Goal: Task Accomplishment & Management: Complete application form

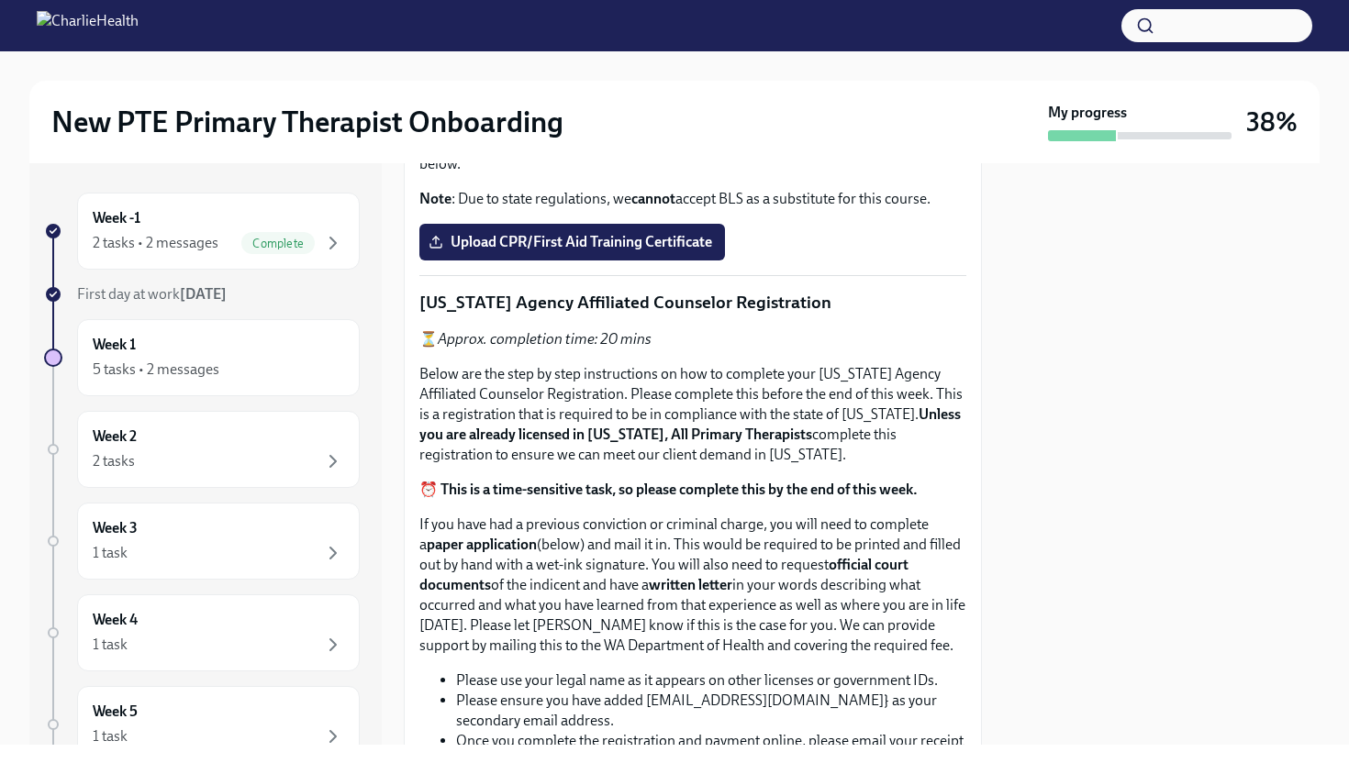
scroll to position [972, 0]
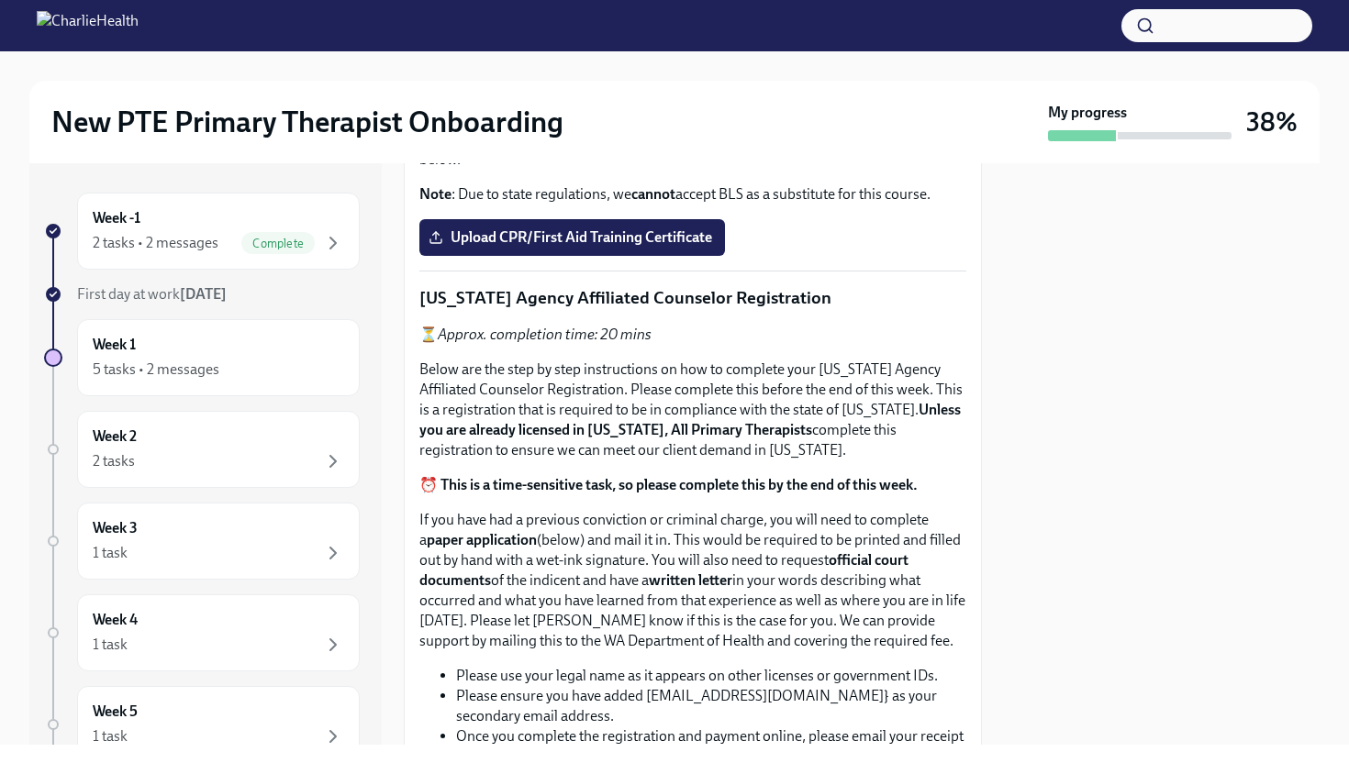
click at [561, 17] on span "Upload the [US_STATE] Telehealth Certificate" at bounding box center [585, 8] width 306 height 18
click at [0, 0] on input "Upload the [US_STATE] Telehealth Certificate" at bounding box center [0, 0] width 0 height 0
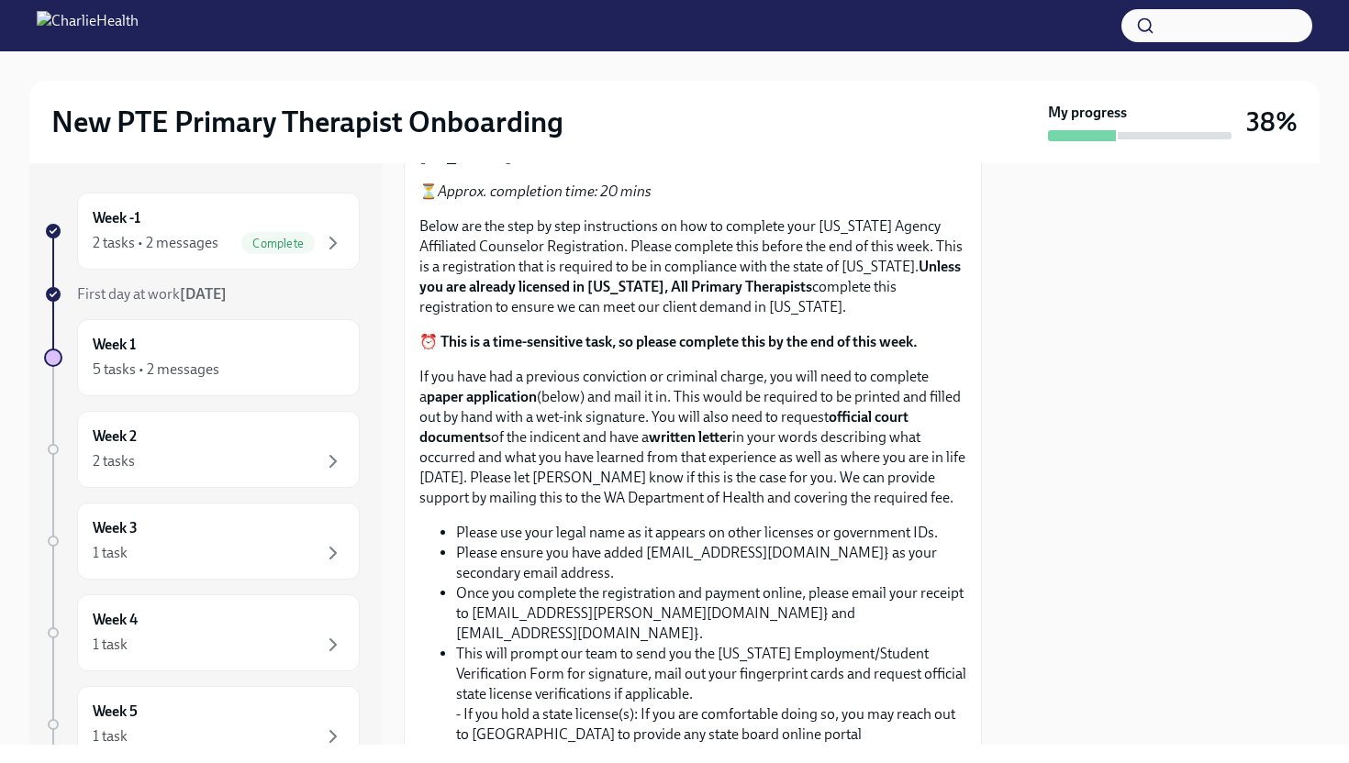
scroll to position [1159, 0]
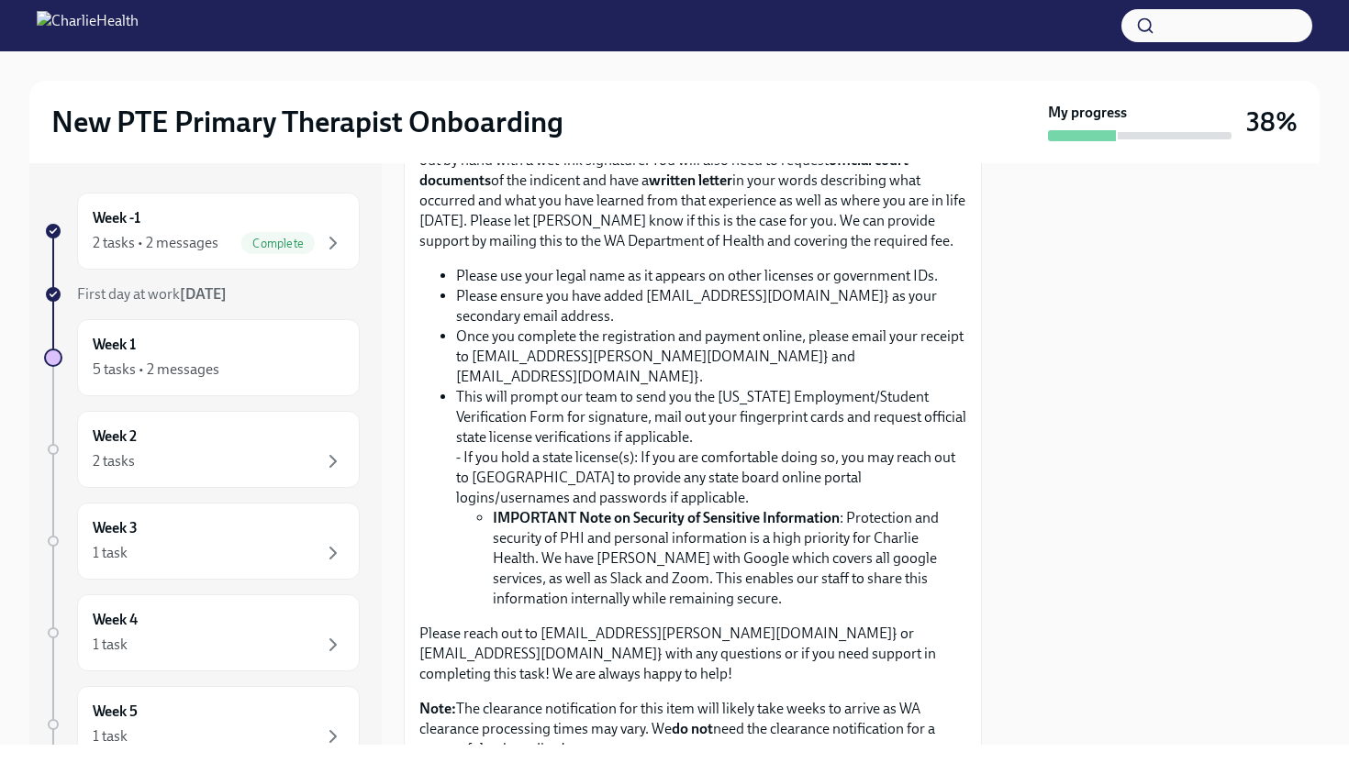
scroll to position [1313, 0]
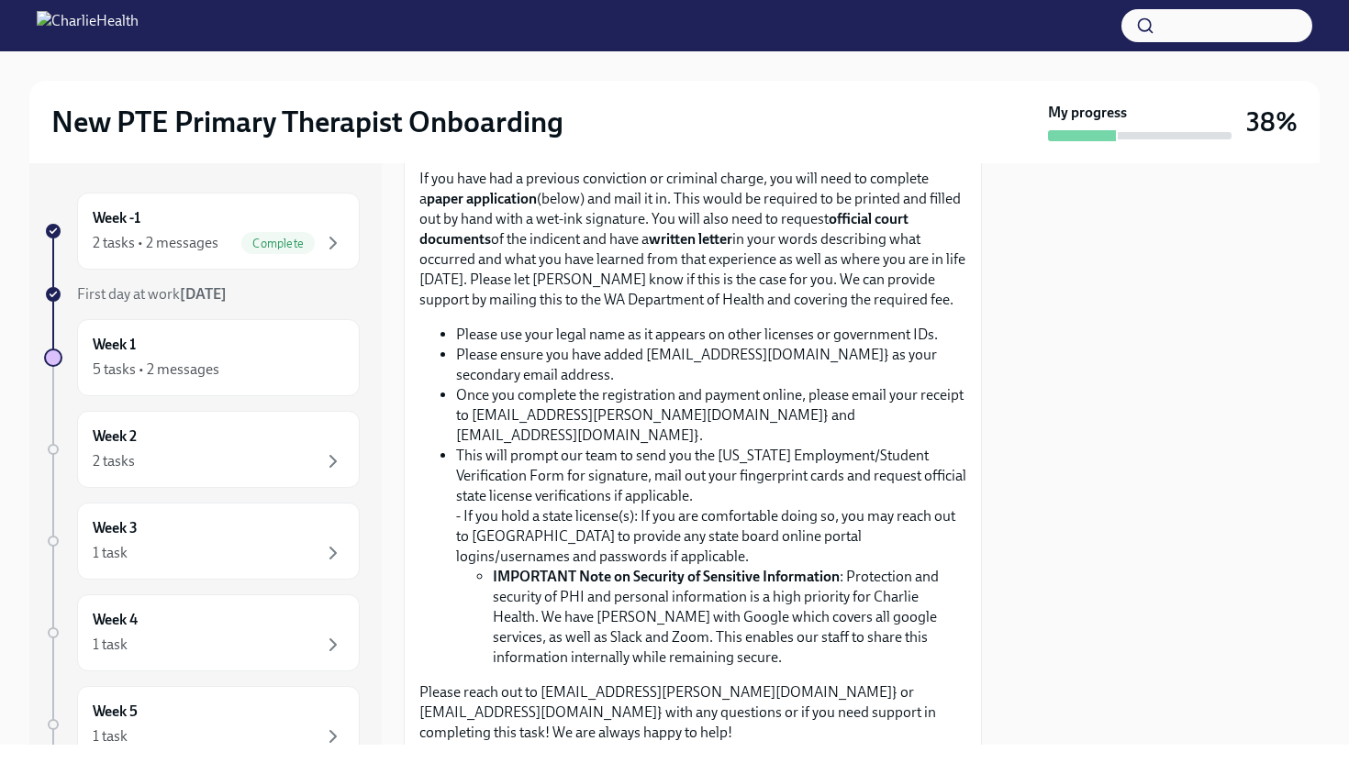
click at [0, 0] on input "Upload CPR/First Aid Training Certificate" at bounding box center [0, 0] width 0 height 0
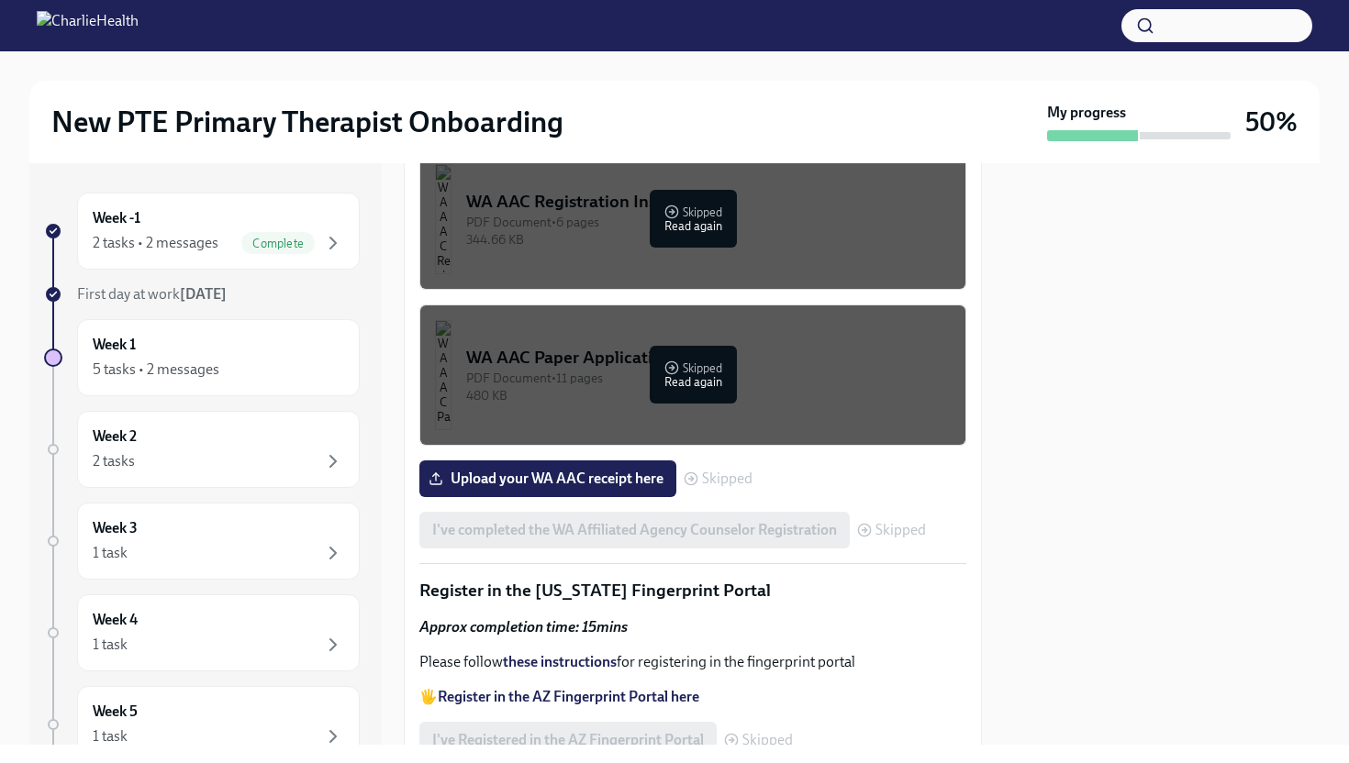
scroll to position [2034, 0]
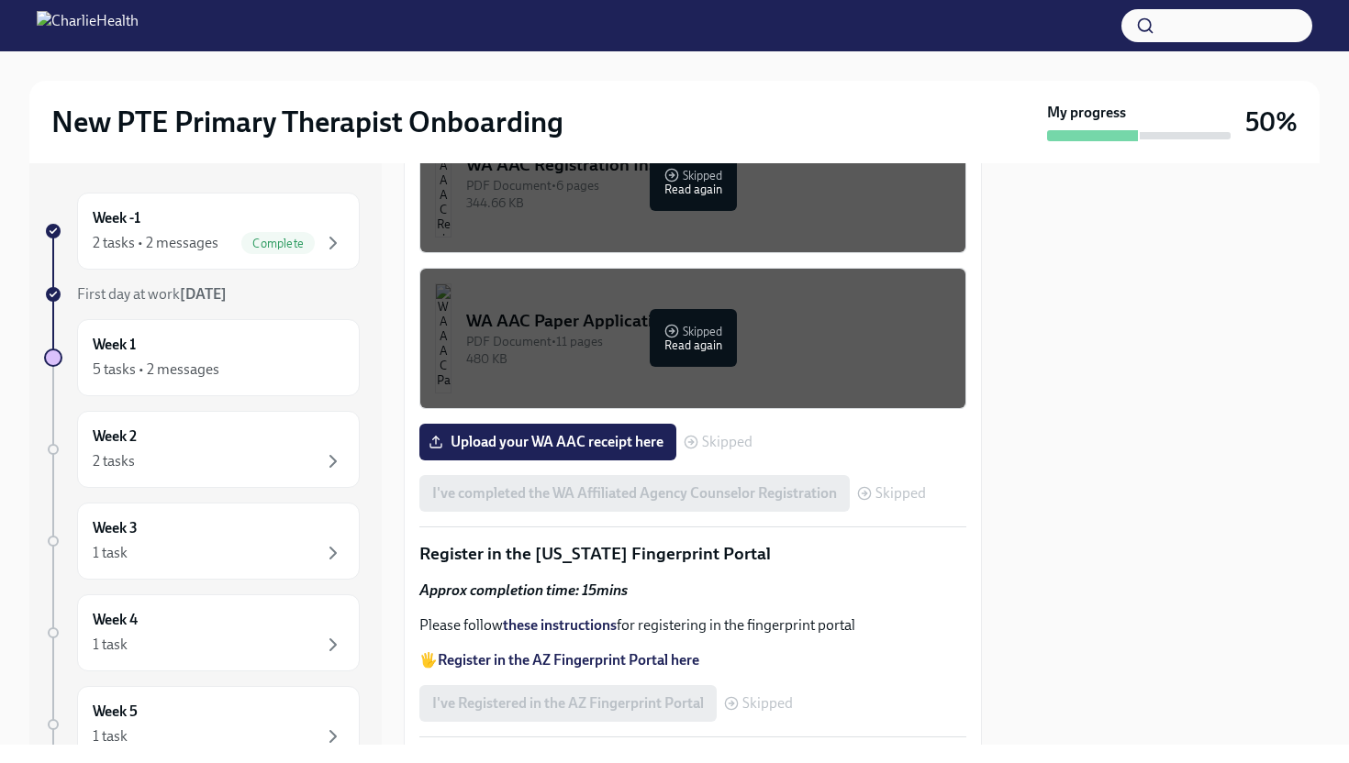
click at [527, 253] on button "WA AAC Registration Instructions PDF Document • 6 pages 344.66 KB Skipped Read …" at bounding box center [692, 182] width 547 height 141
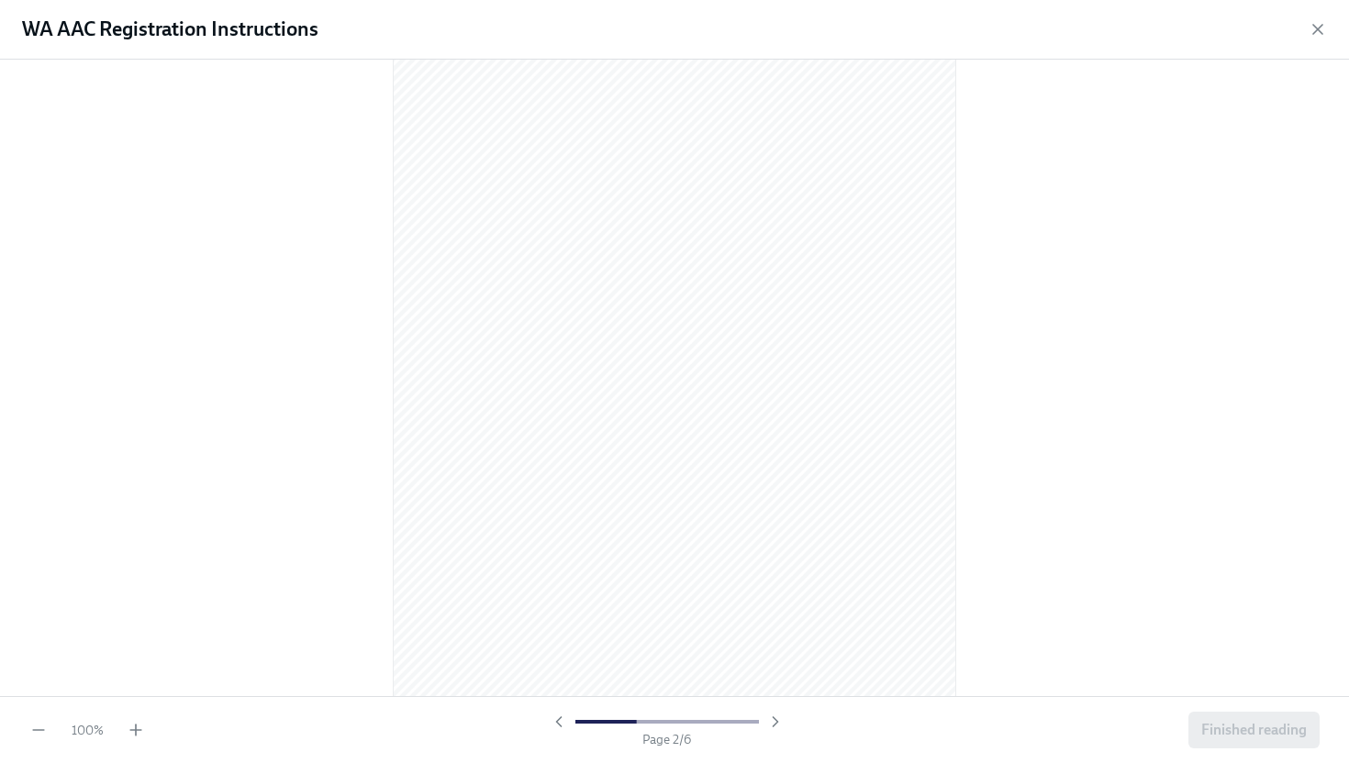
scroll to position [0, 0]
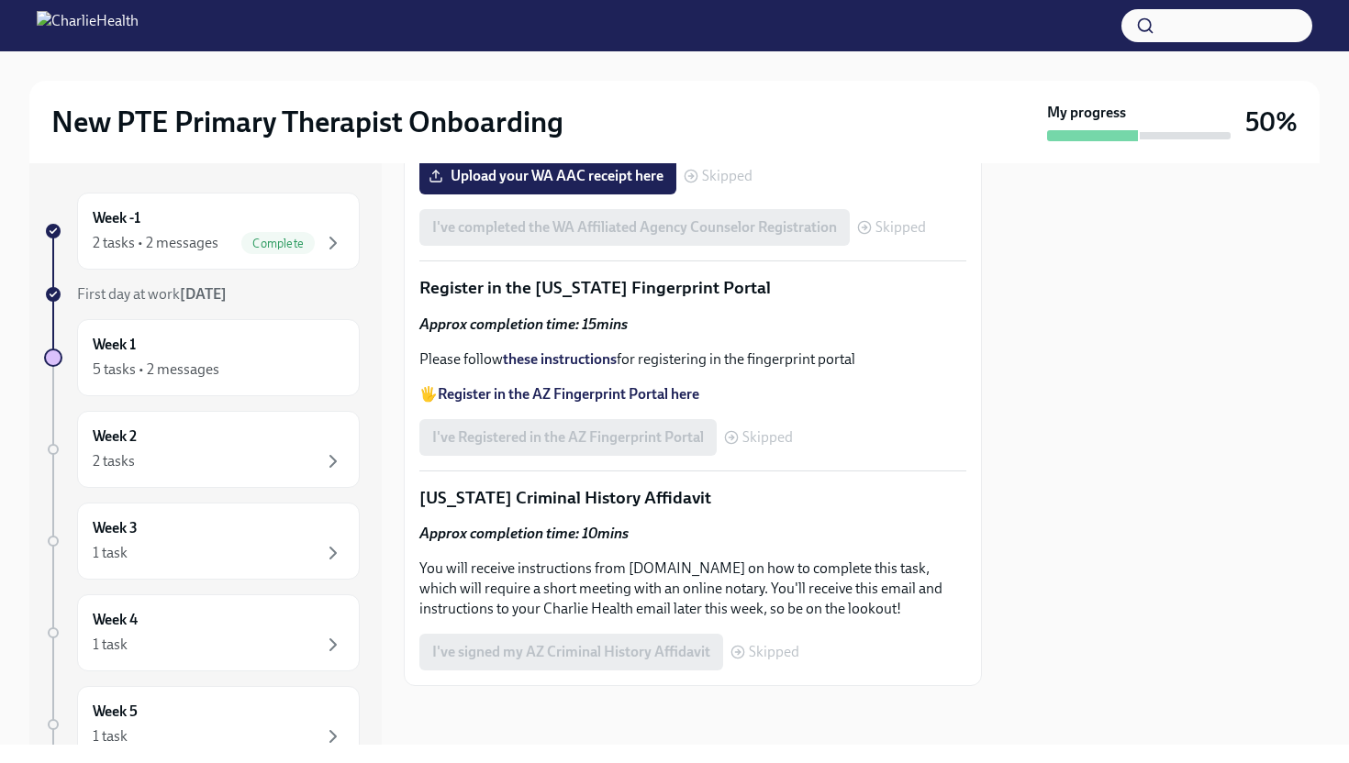
scroll to position [2705, 0]
click at [601, 429] on div "I've Registered in the AZ Fingerprint Portal Skipped" at bounding box center [605, 437] width 373 height 37
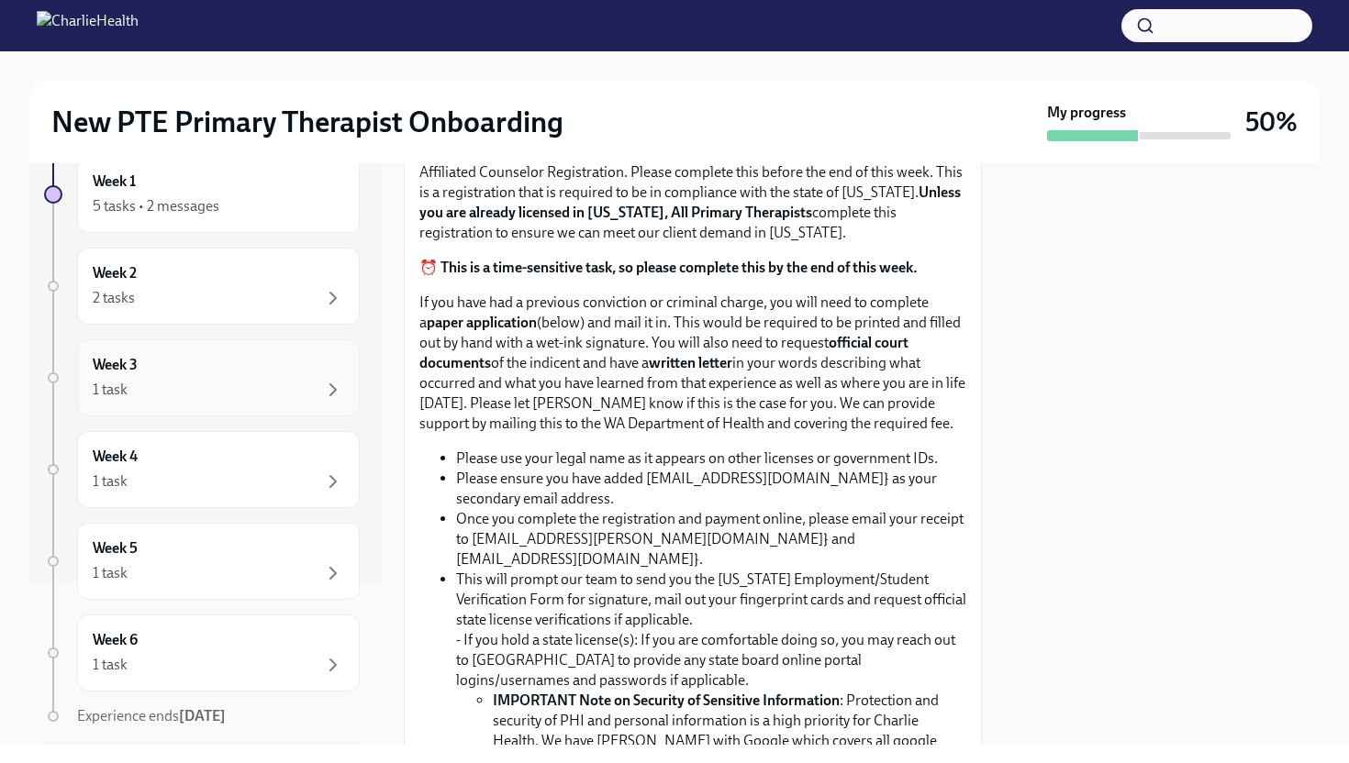
scroll to position [1295, 0]
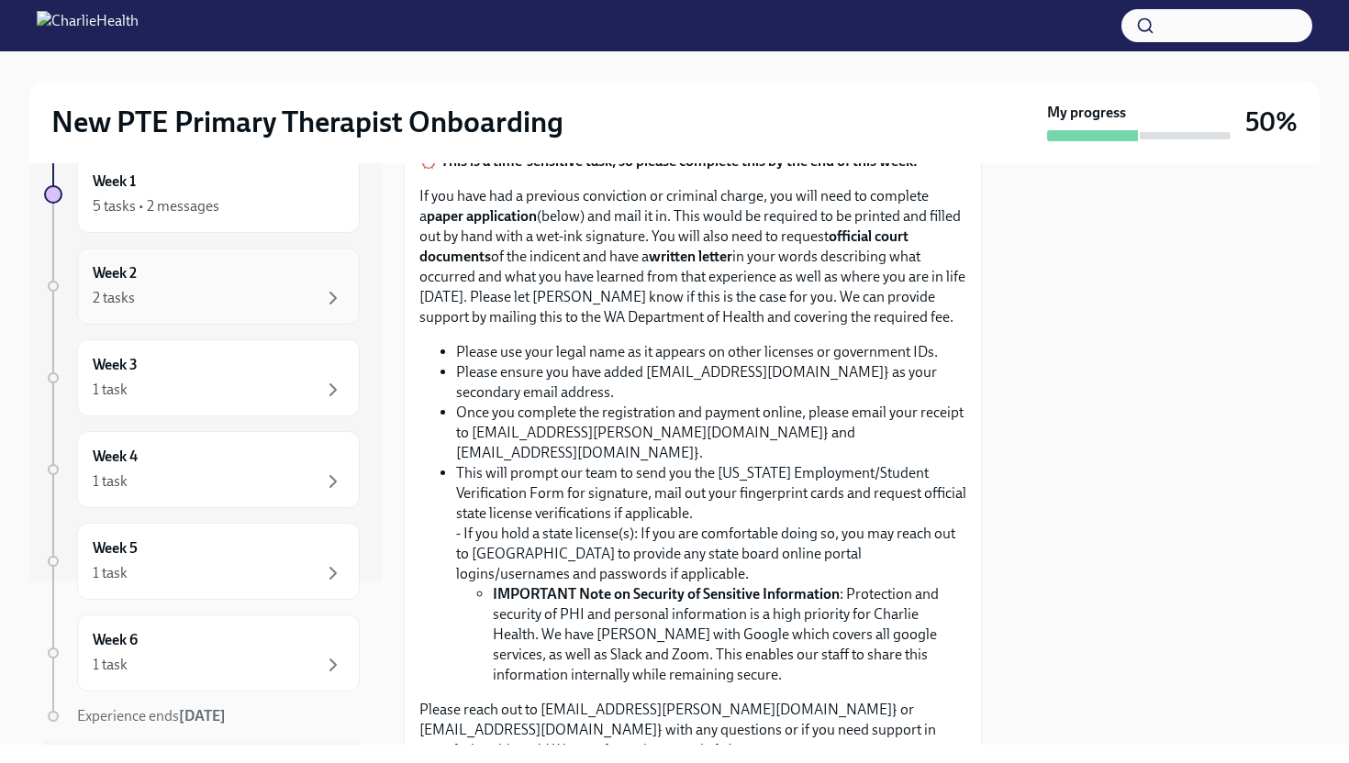
click at [210, 299] on div "2 tasks" at bounding box center [218, 298] width 251 height 22
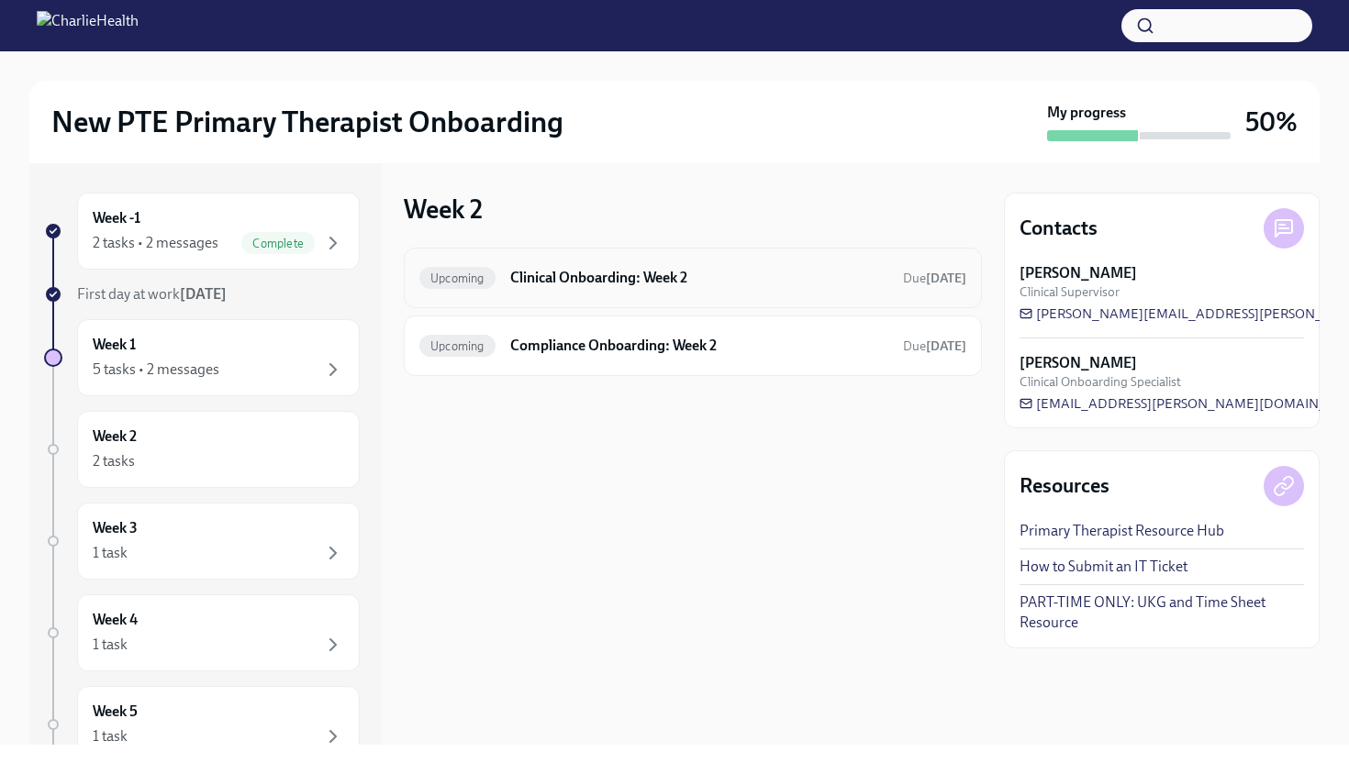
click at [574, 302] on div "Upcoming Clinical Onboarding: Week 2 Due in 6 days" at bounding box center [693, 278] width 578 height 61
click at [628, 288] on div "Upcoming Clinical Onboarding: Week 2 Due in 6 days" at bounding box center [692, 277] width 547 height 29
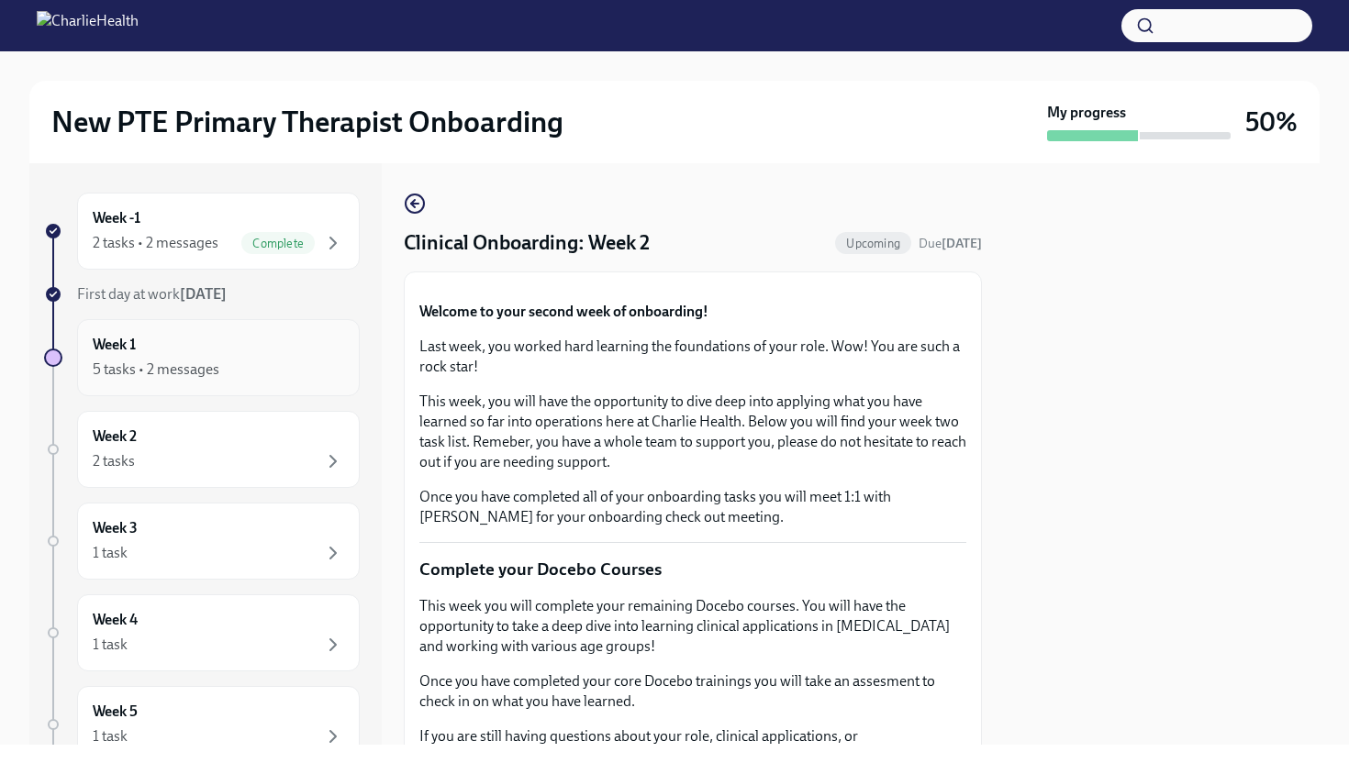
click at [224, 359] on div "5 tasks • 2 messages" at bounding box center [218, 370] width 251 height 22
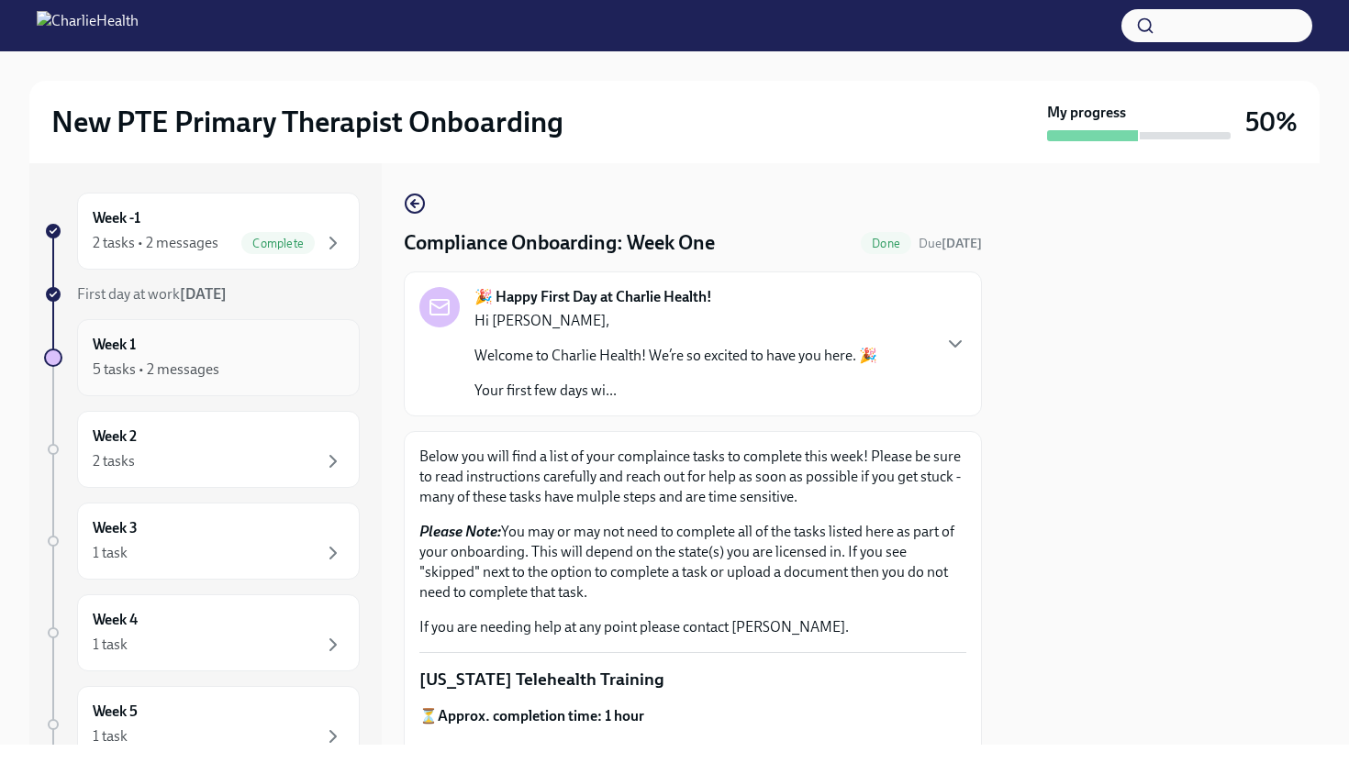
click at [209, 372] on div "5 tasks • 2 messages" at bounding box center [156, 370] width 127 height 20
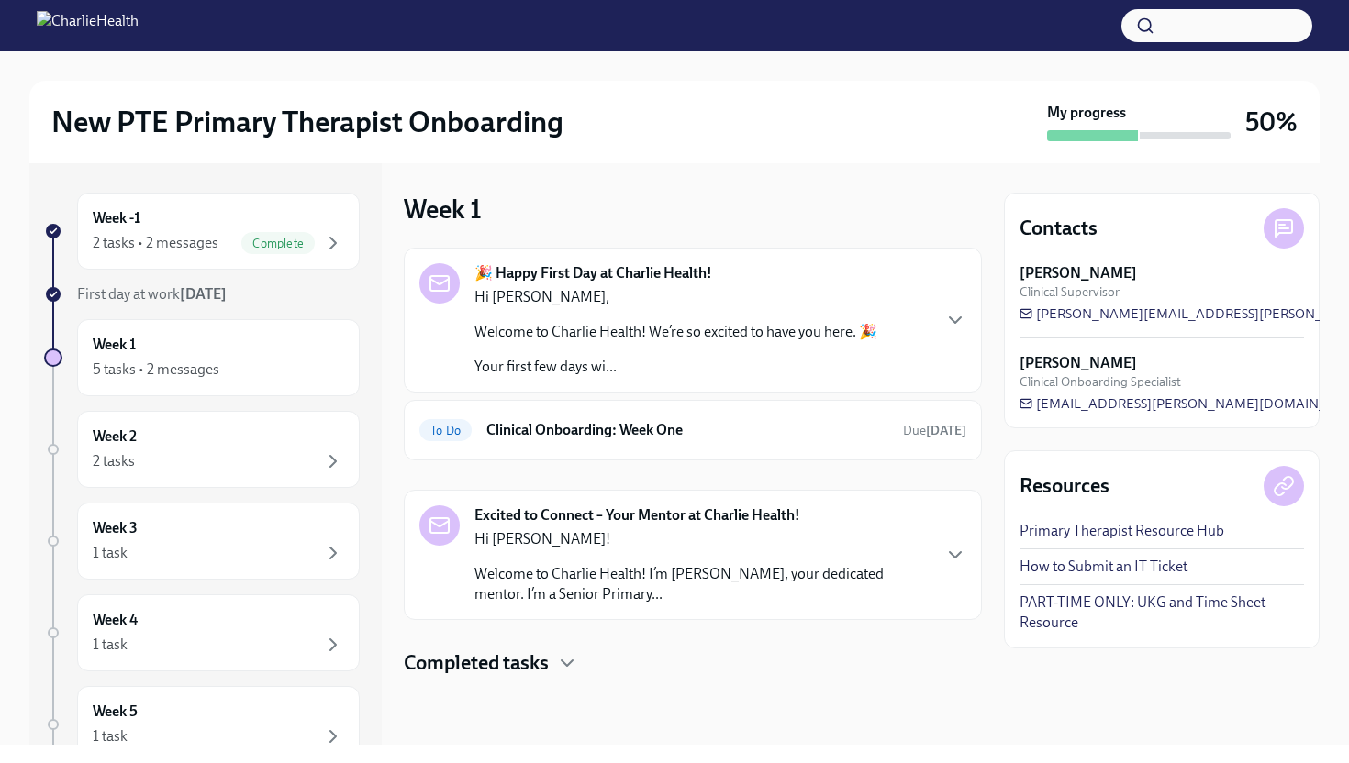
click at [551, 551] on div "Hi Tashia! Welcome to Charlie Health! I’m Tori Johnson, your dedicated mentor. …" at bounding box center [701, 566] width 455 height 75
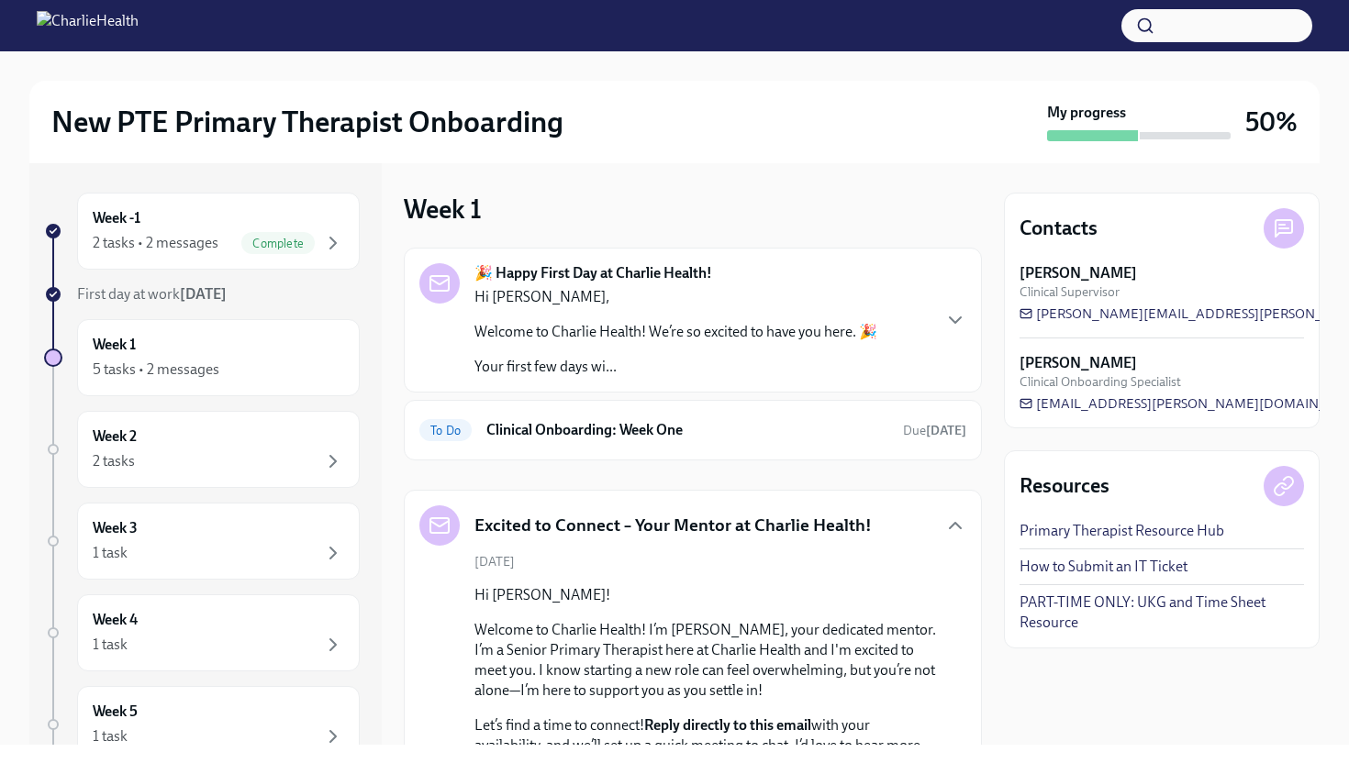
scroll to position [293, 0]
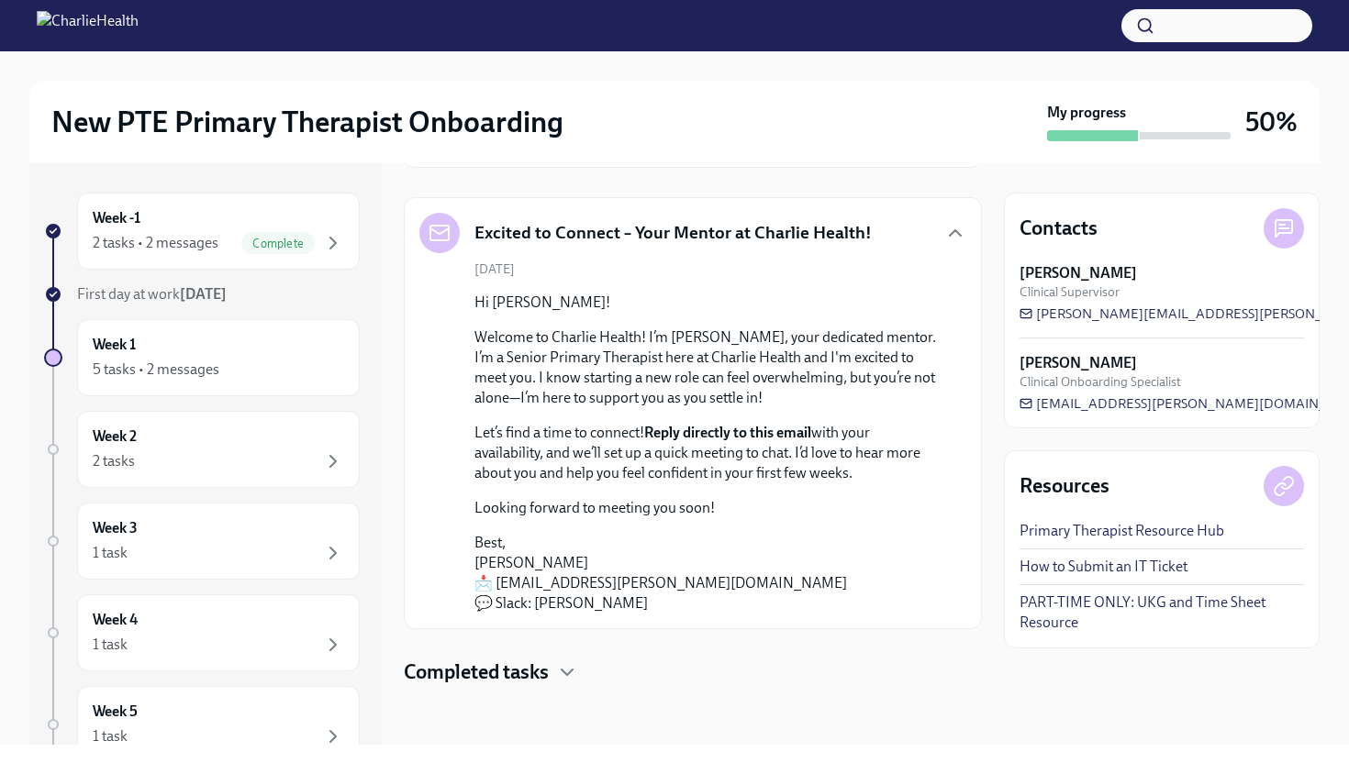
click at [515, 675] on h4 "Completed tasks" at bounding box center [476, 673] width 145 height 28
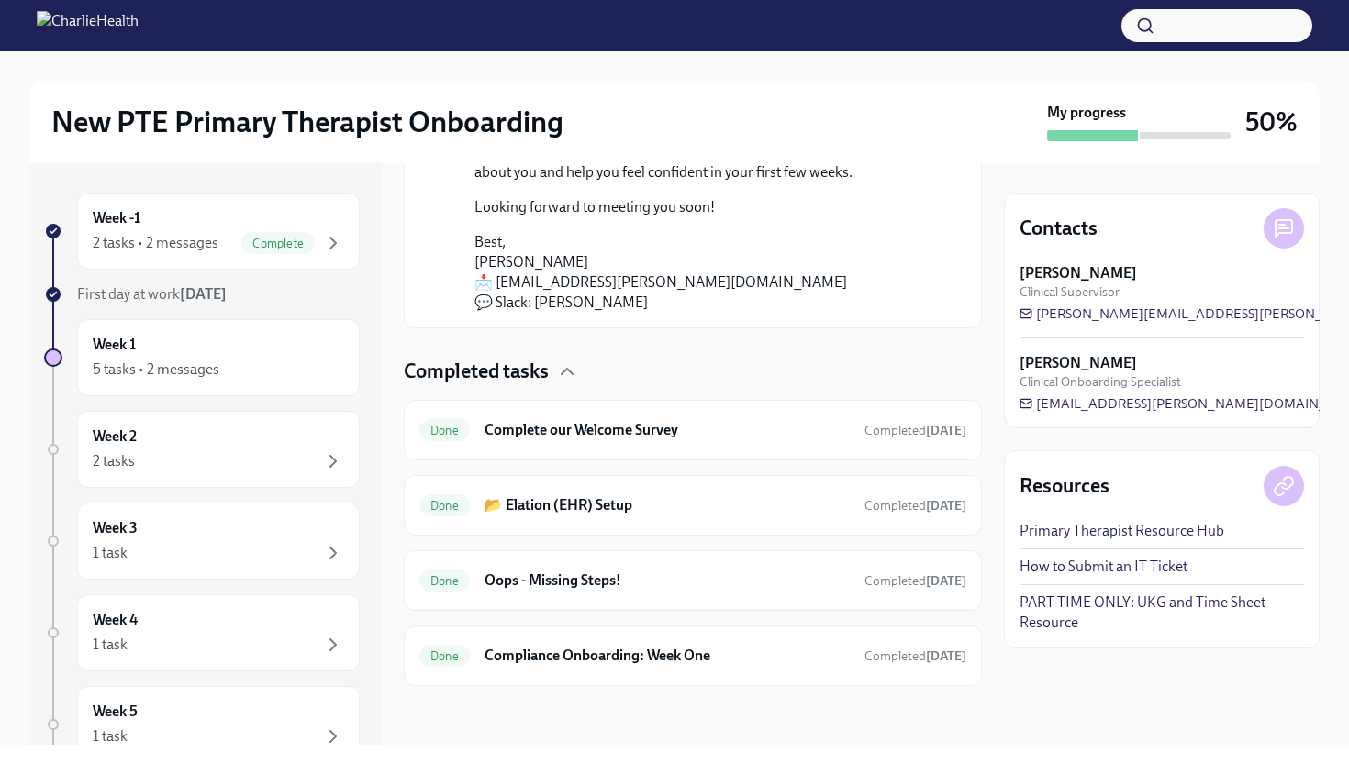
scroll to position [0, 0]
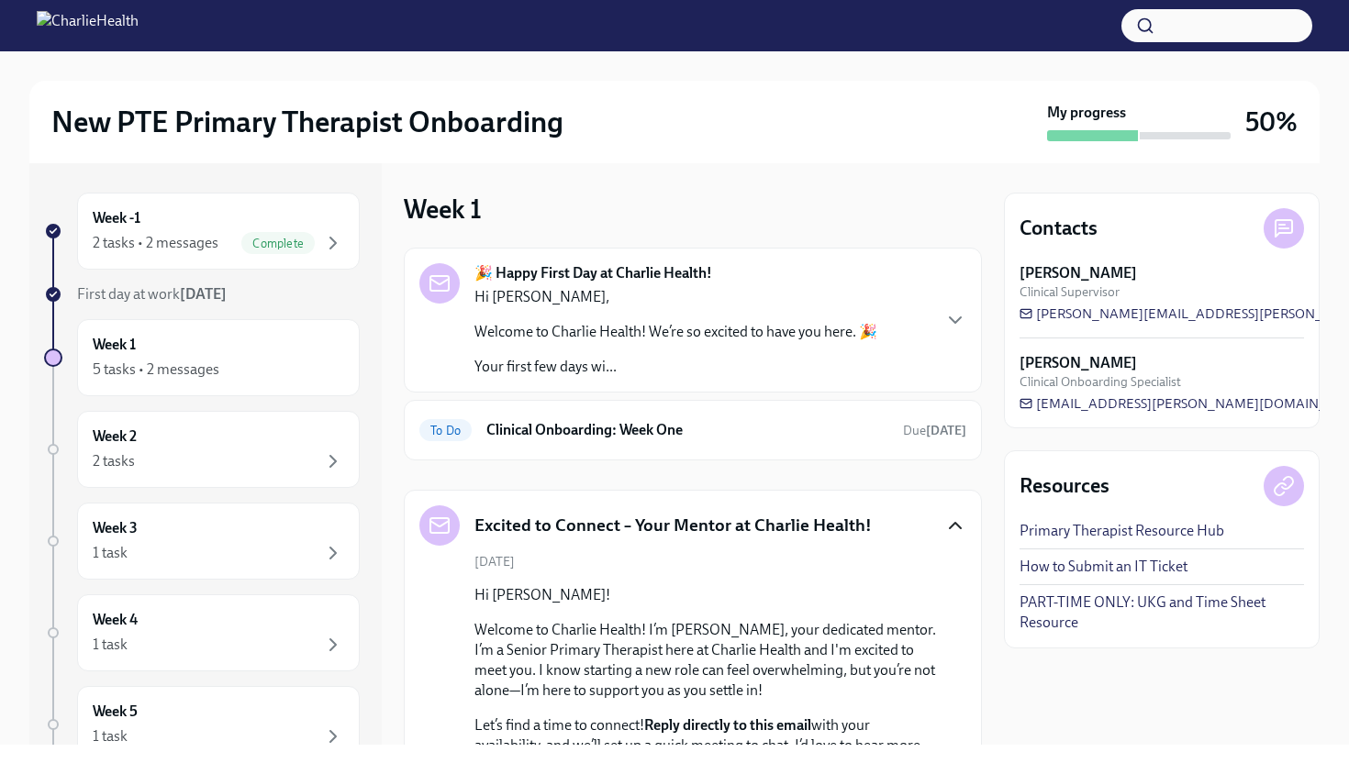
click at [945, 535] on icon "button" at bounding box center [955, 526] width 22 height 22
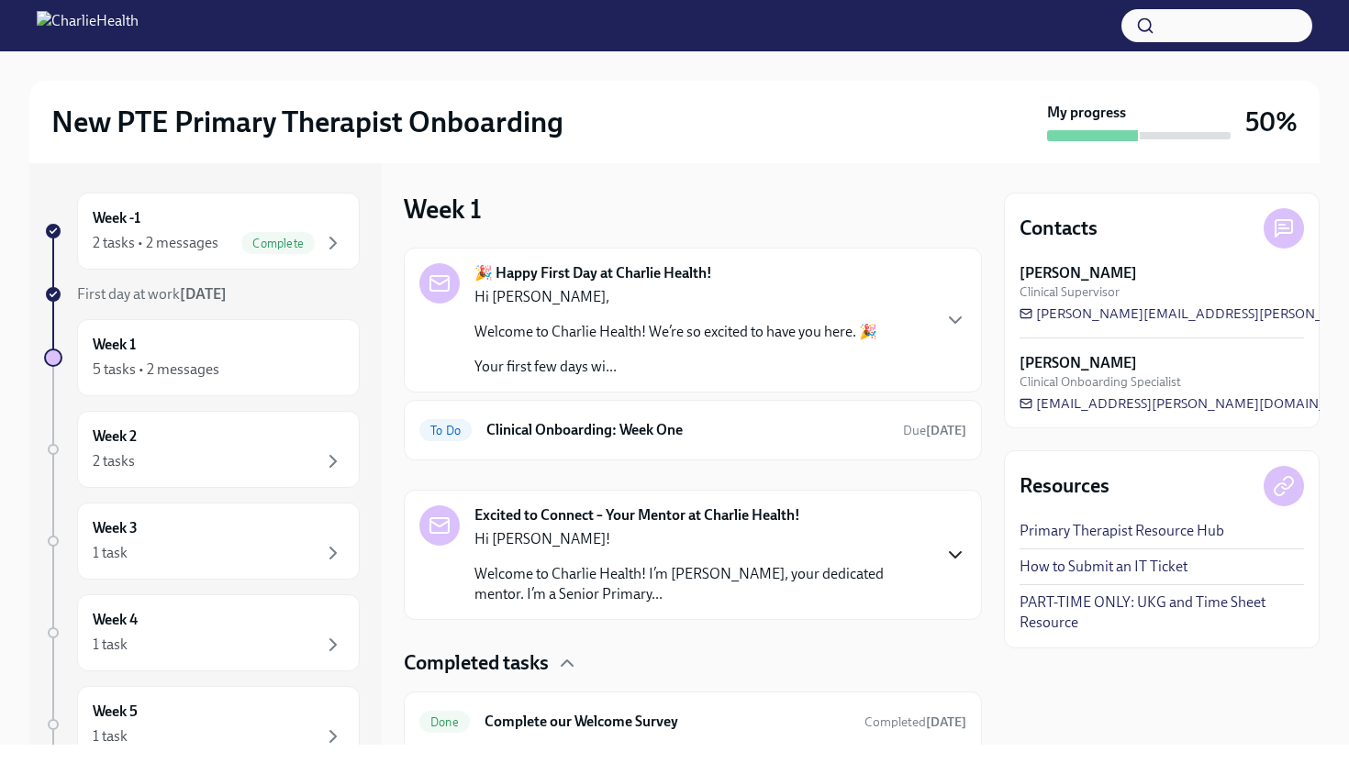
click at [937, 342] on div "🎉 Happy First Day at Charlie Health! Hi Tashia, Welcome to Charlie Health! We’r…" at bounding box center [692, 320] width 547 height 114
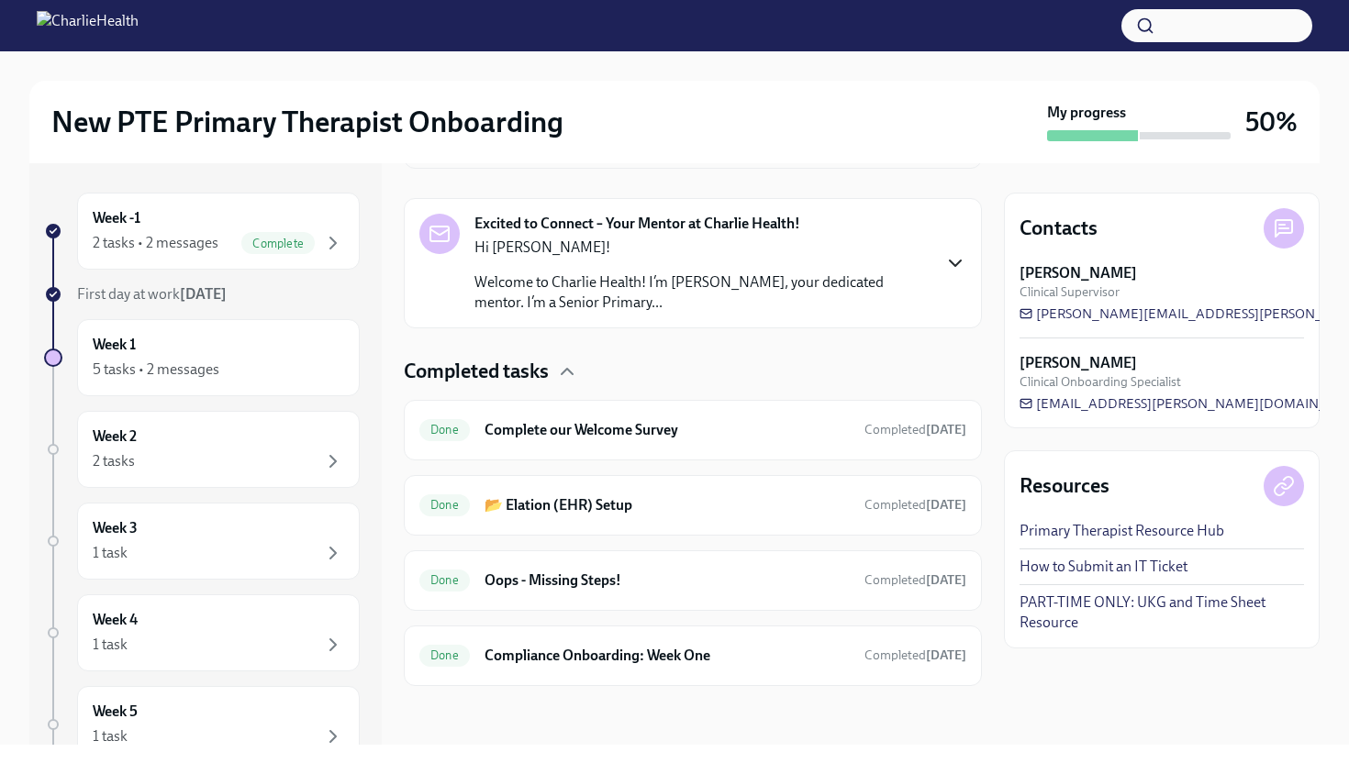
scroll to position [1727, 0]
click at [224, 482] on div "Week 2 2 tasks" at bounding box center [218, 449] width 283 height 77
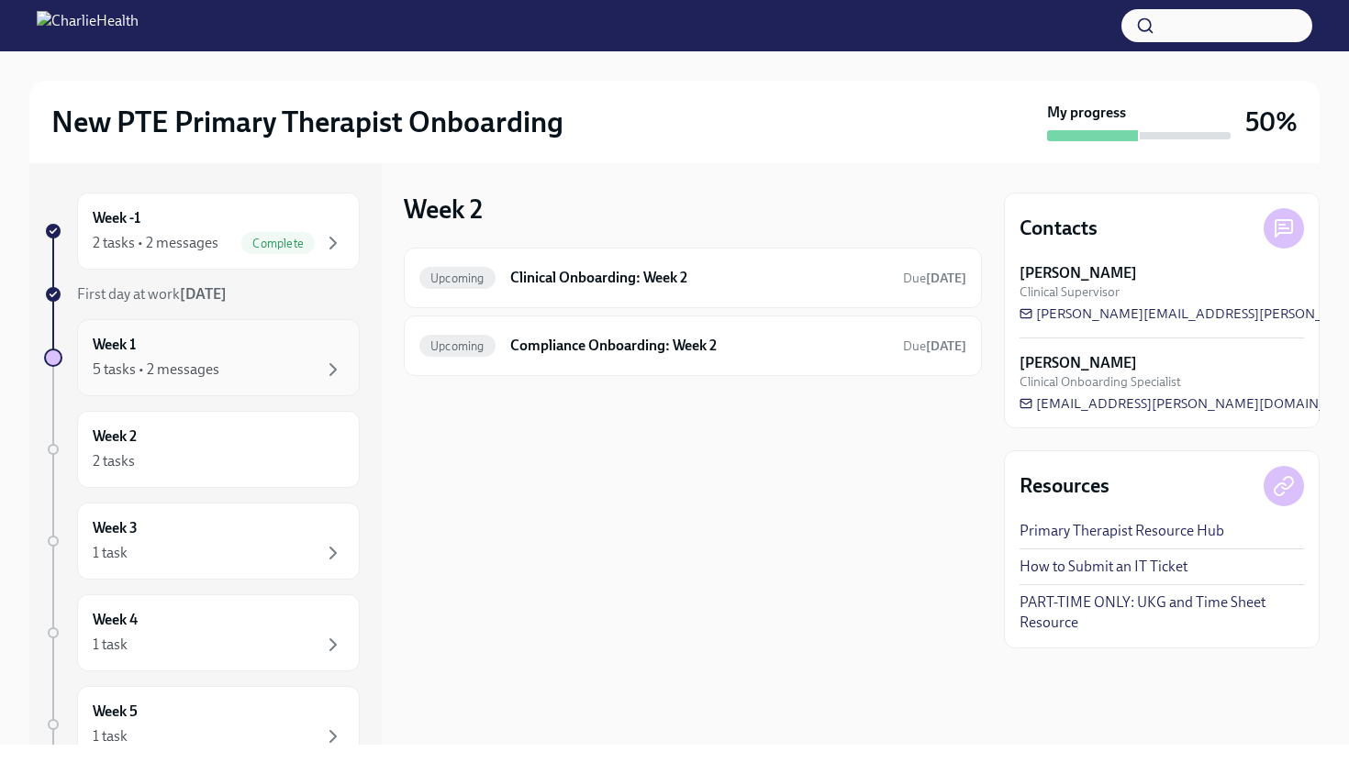
click at [235, 343] on div "Week 1 5 tasks • 2 messages" at bounding box center [218, 358] width 251 height 46
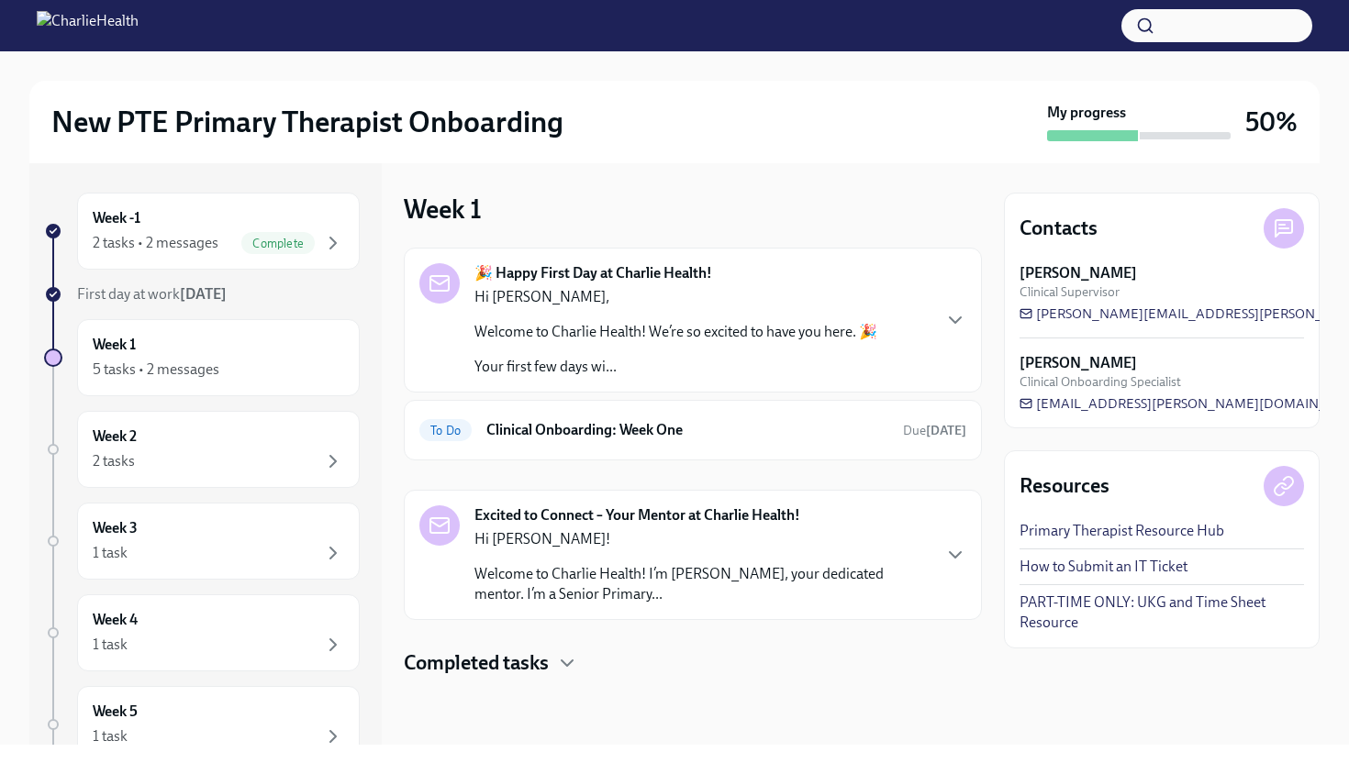
click at [840, 367] on p "Your first few days wi..." at bounding box center [675, 367] width 403 height 20
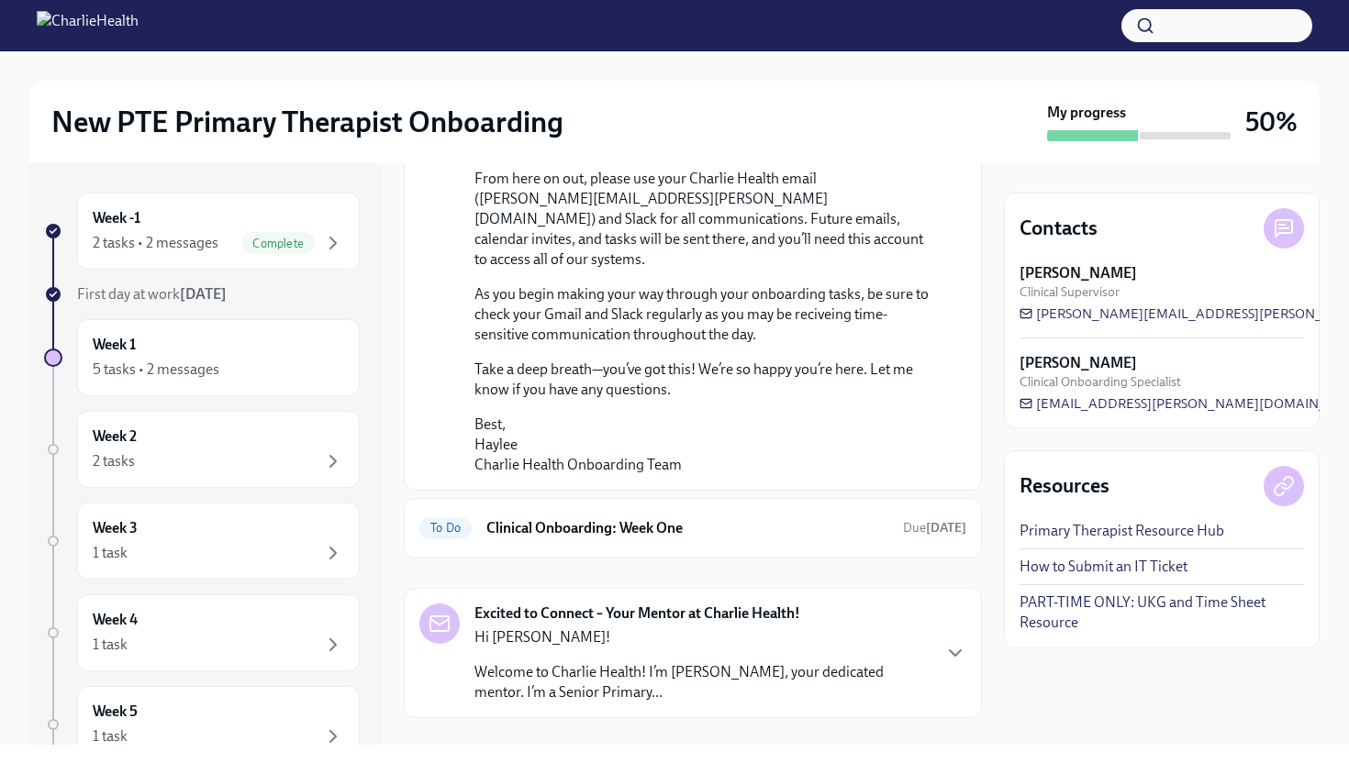
scroll to position [1427, 0]
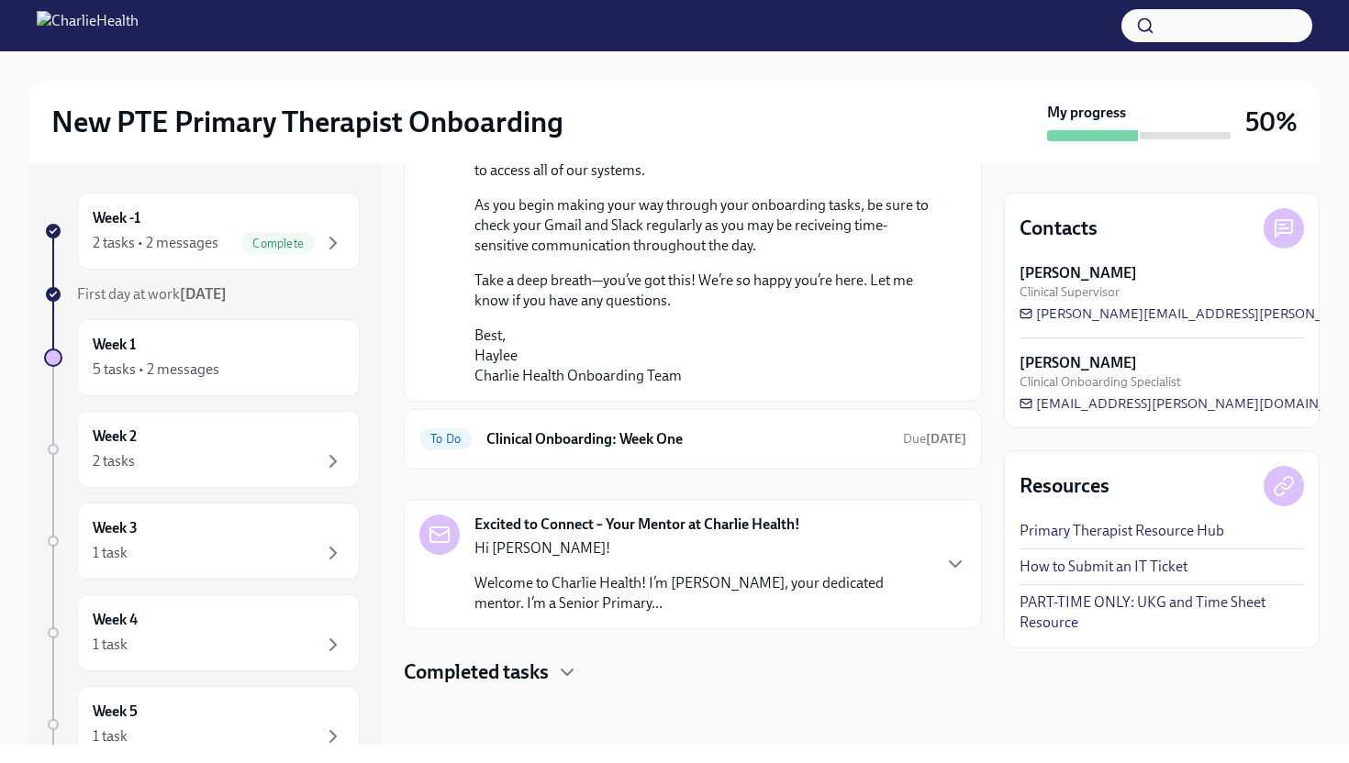
click at [839, 573] on p "Welcome to Charlie Health! I’m Tori Johnson, your dedicated mentor. I’m a Senio…" at bounding box center [701, 593] width 455 height 40
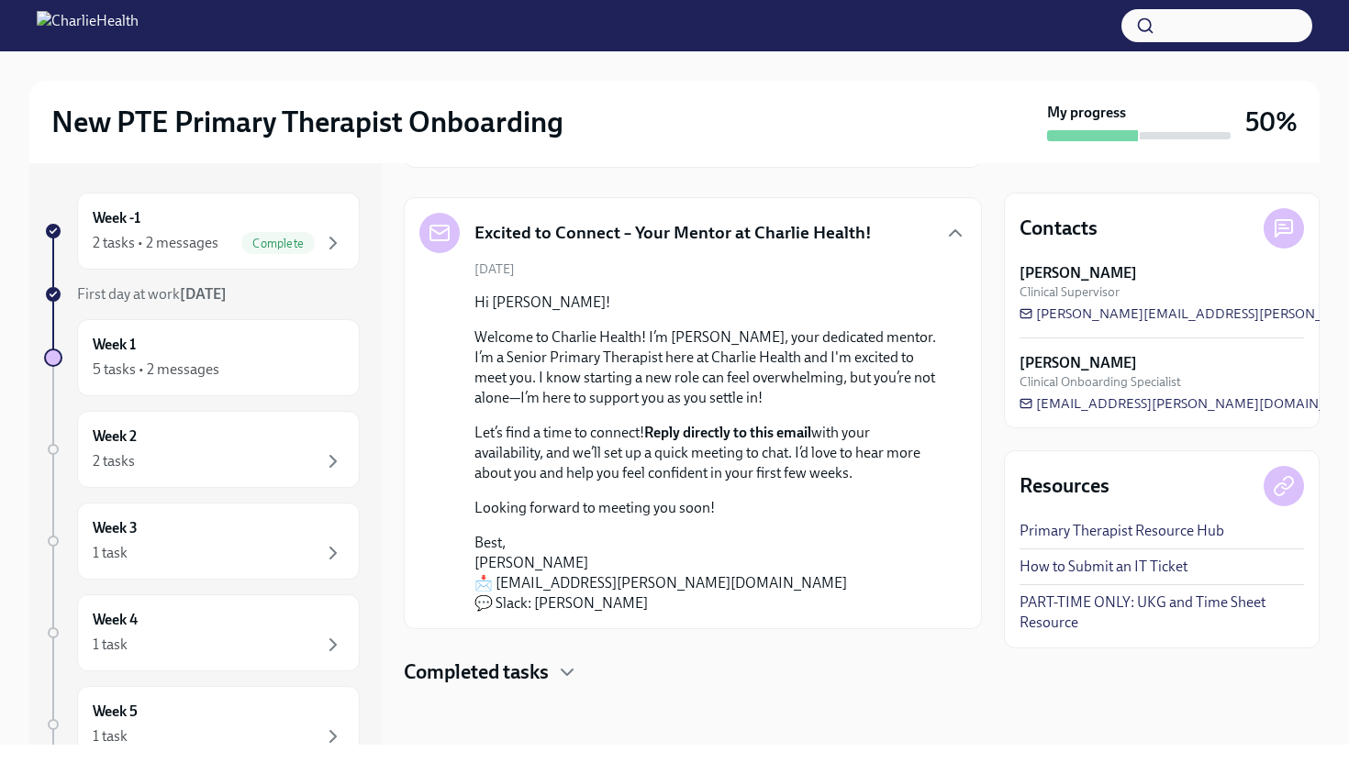
scroll to position [1728, 0]
click at [956, 232] on div "Excited to Connect – Your Mentor at Charlie Health! August 19th Hi Tashia! Welc…" at bounding box center [693, 413] width 578 height 432
click at [949, 233] on icon "button" at bounding box center [954, 233] width 11 height 6
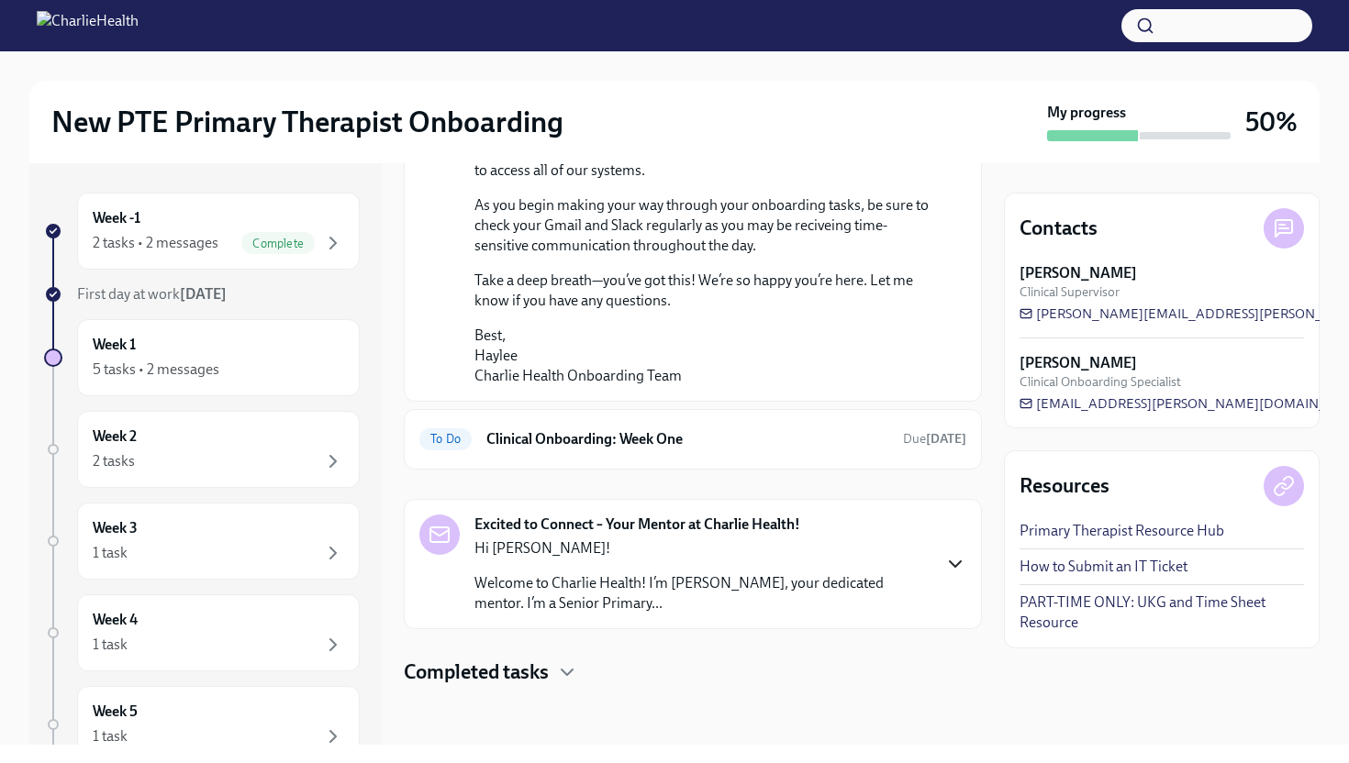
scroll to position [1427, 0]
click at [742, 450] on div "To Do Clinical Onboarding: Week One Due today" at bounding box center [692, 439] width 547 height 29
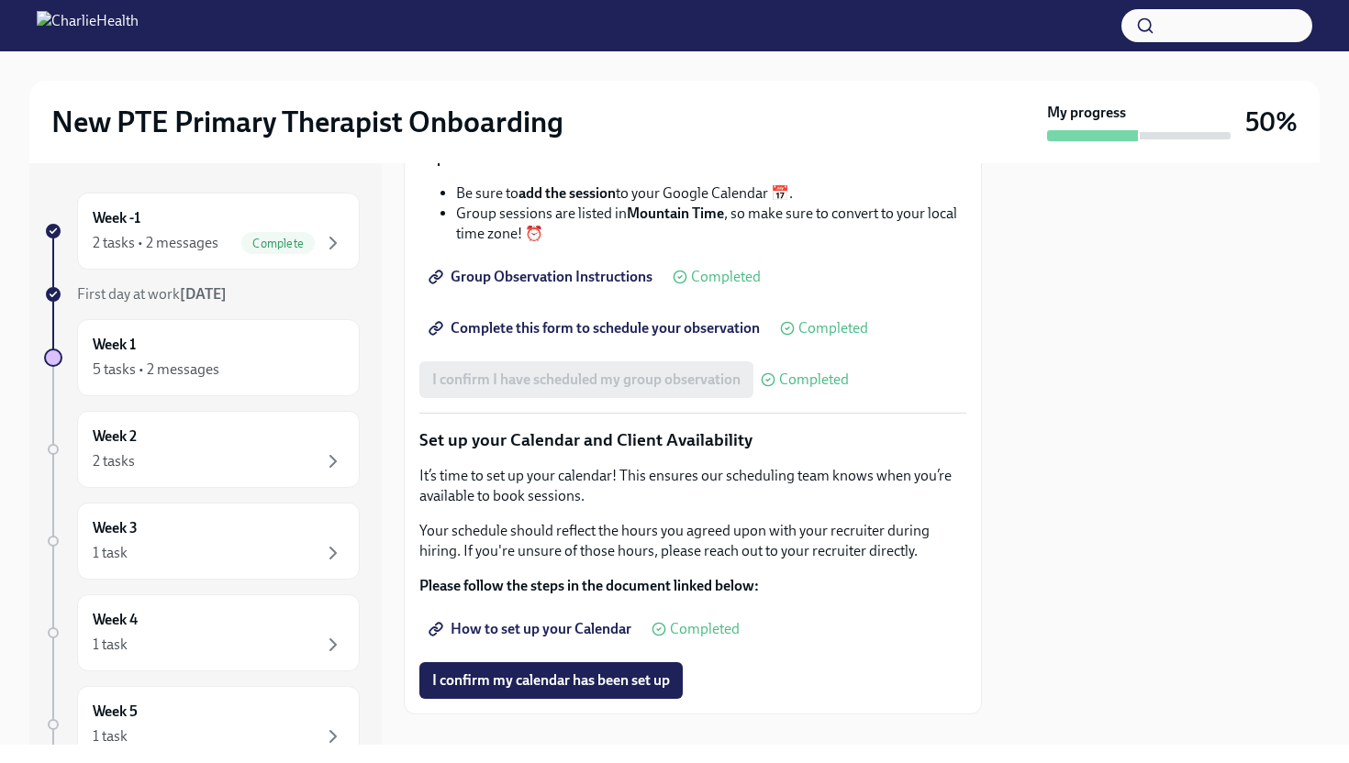
scroll to position [2791, 0]
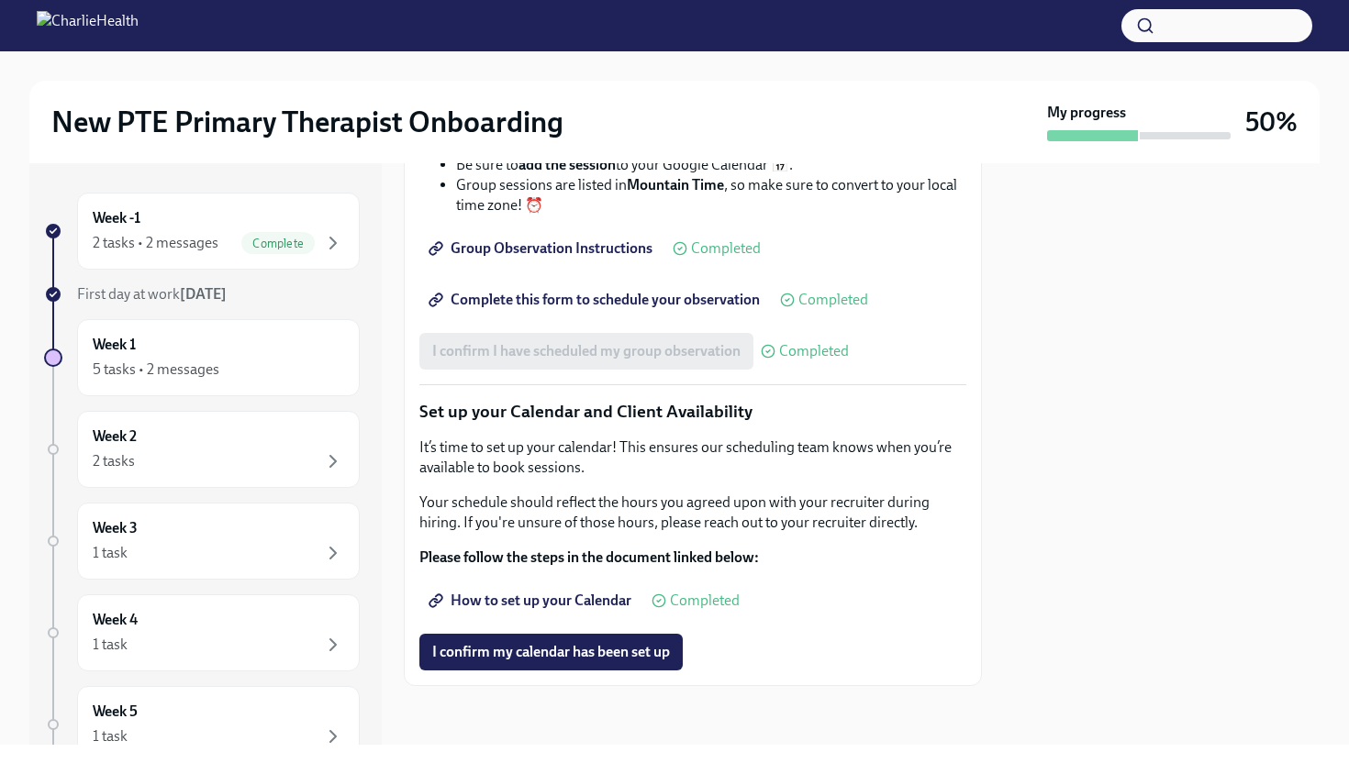
click at [555, 608] on span "How to set up your Calendar" at bounding box center [531, 601] width 199 height 18
